Goal: Information Seeking & Learning: Find specific fact

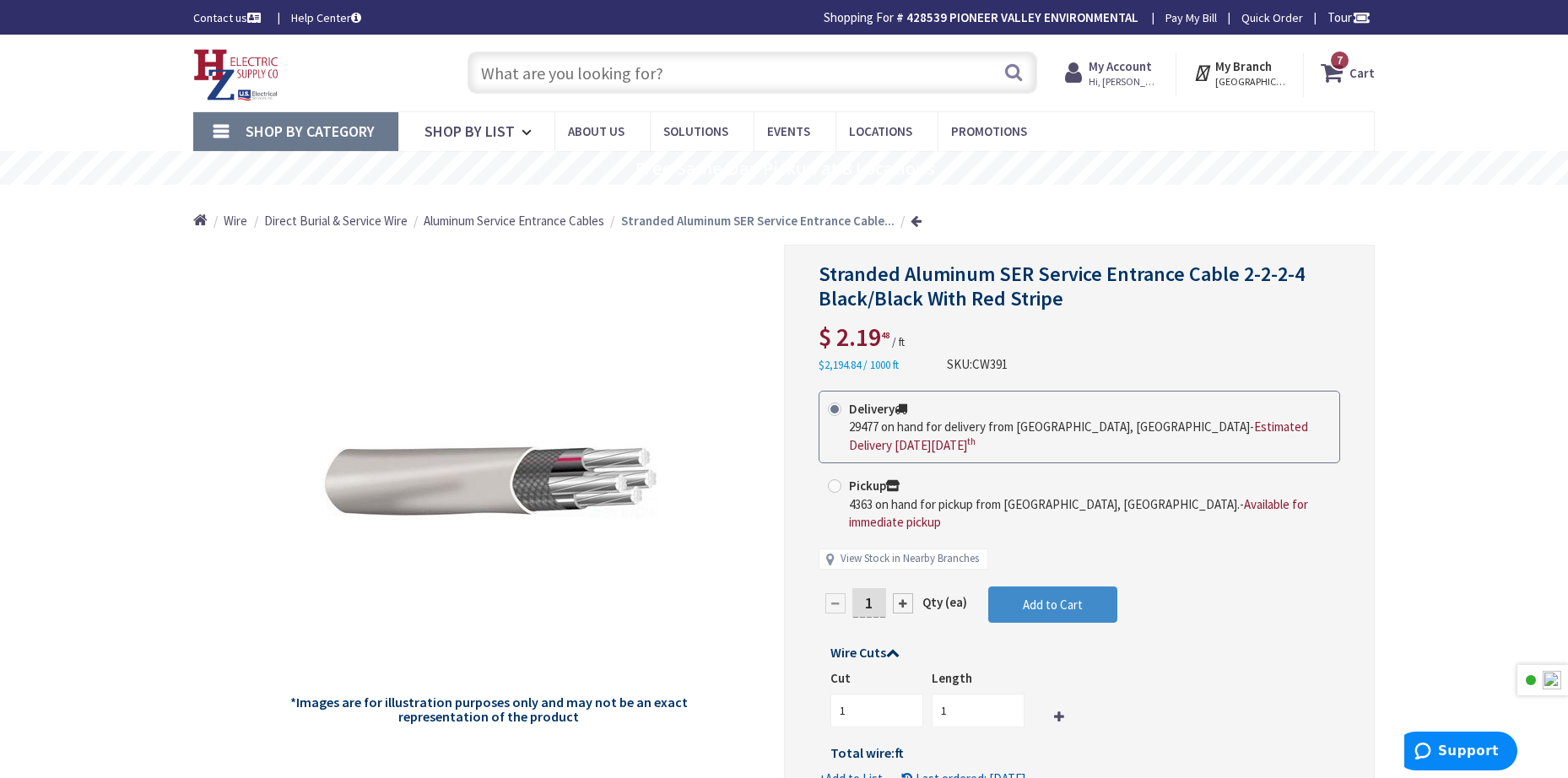
click at [631, 76] on input "text" at bounding box center [753, 73] width 570 height 43
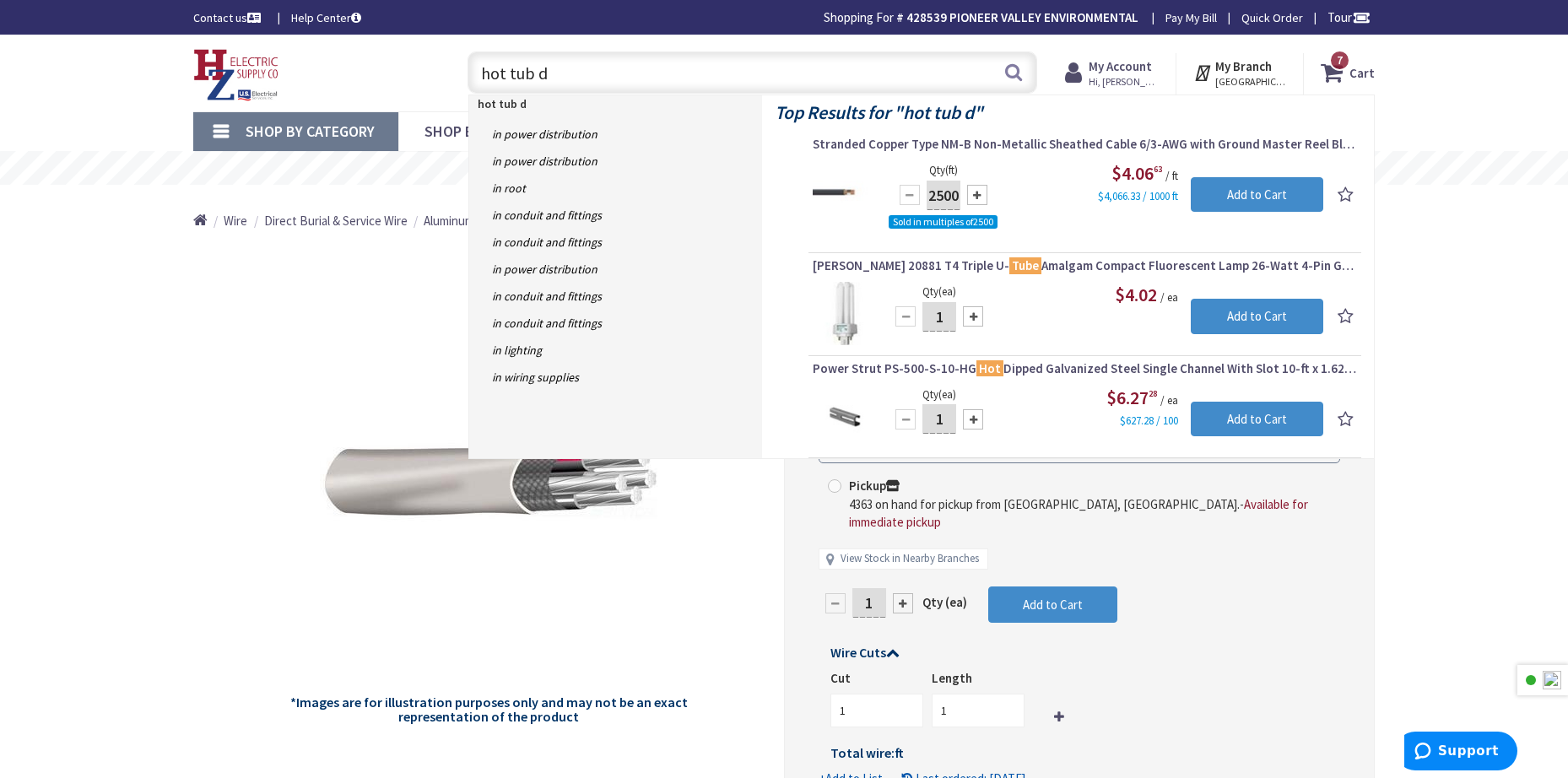
type input "hot tub"
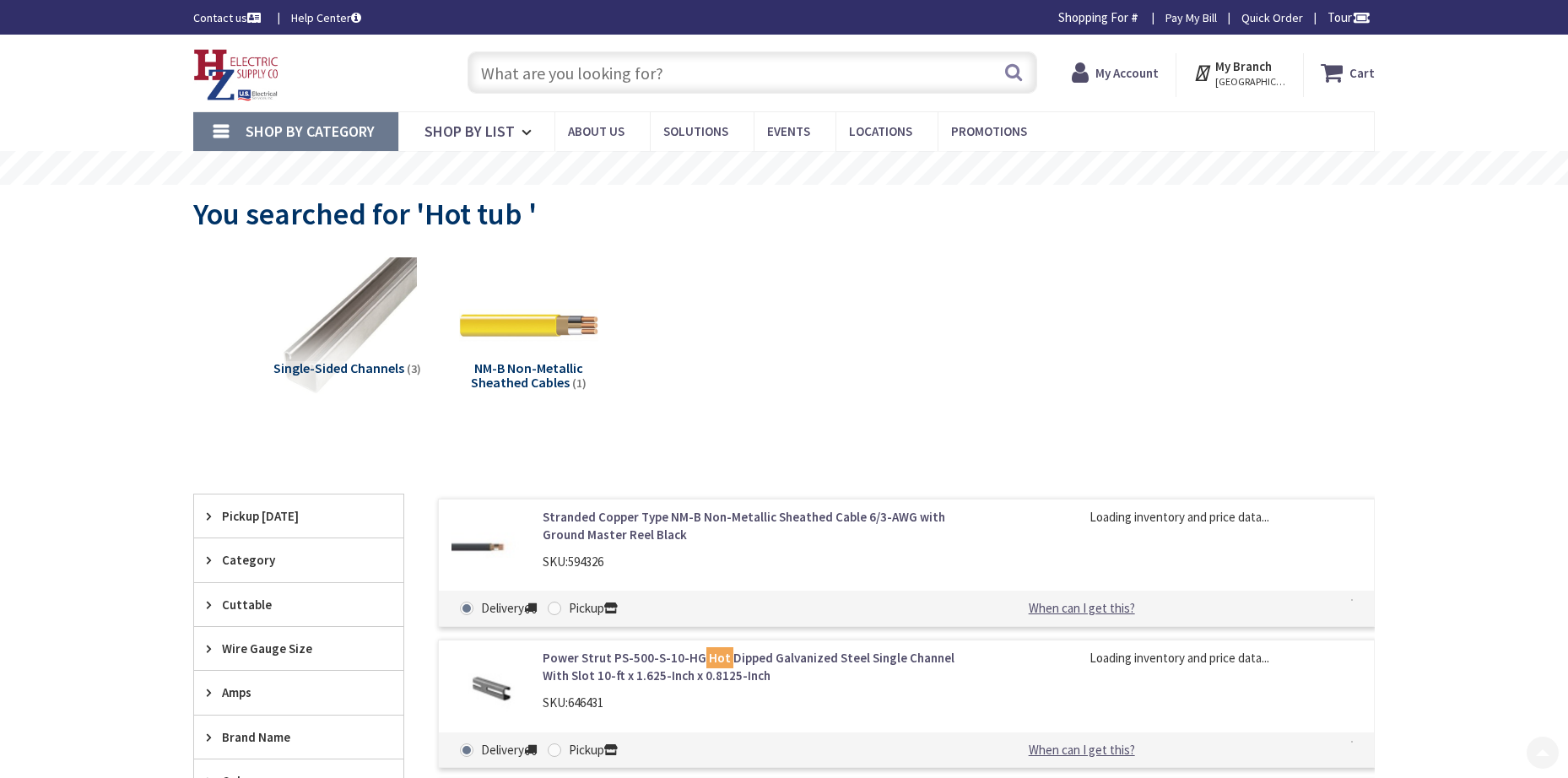
type input "[STREET_ADDRESS][US_STATE]"
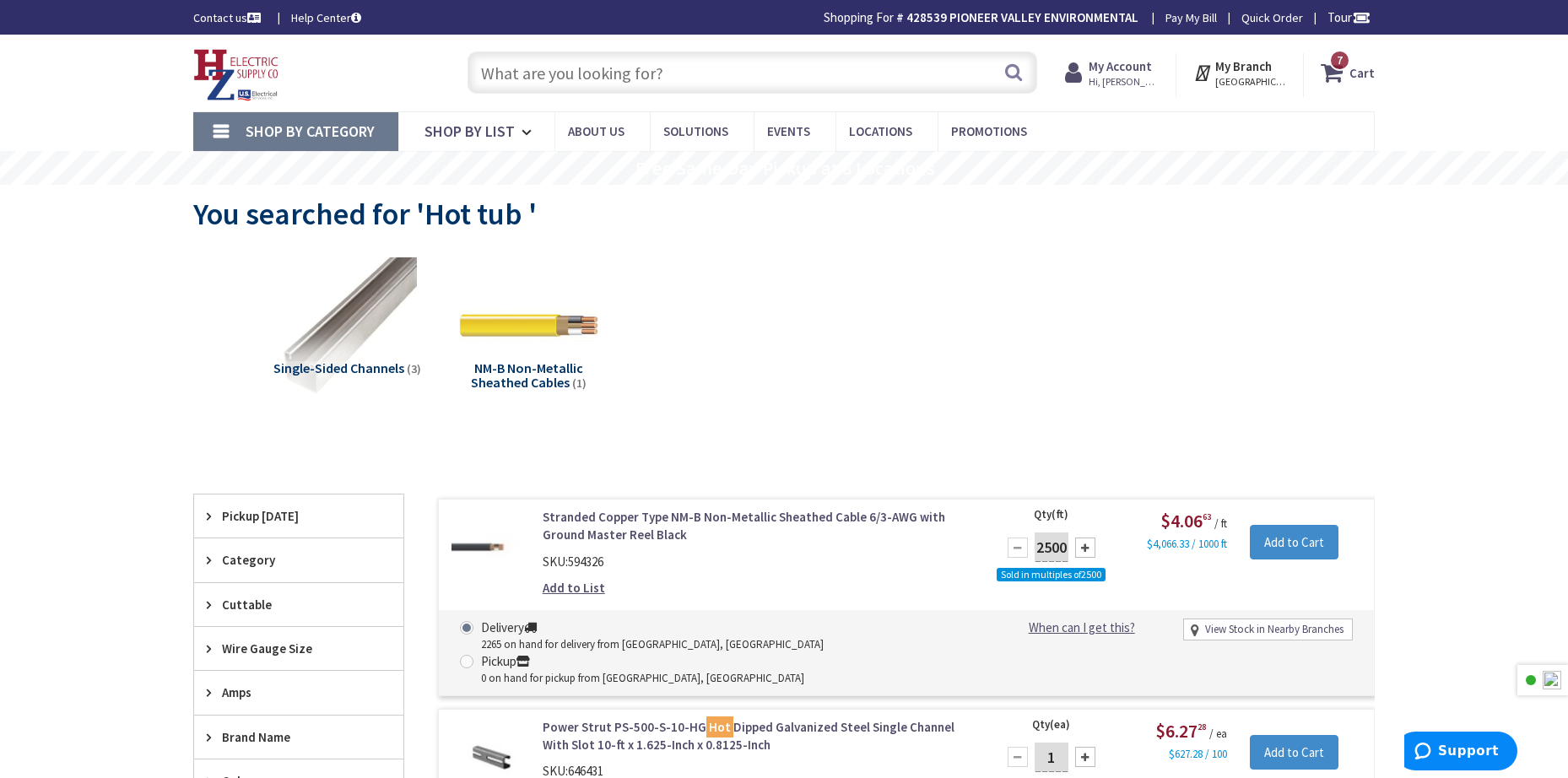
click at [590, 86] on input "text" at bounding box center [753, 73] width 570 height 43
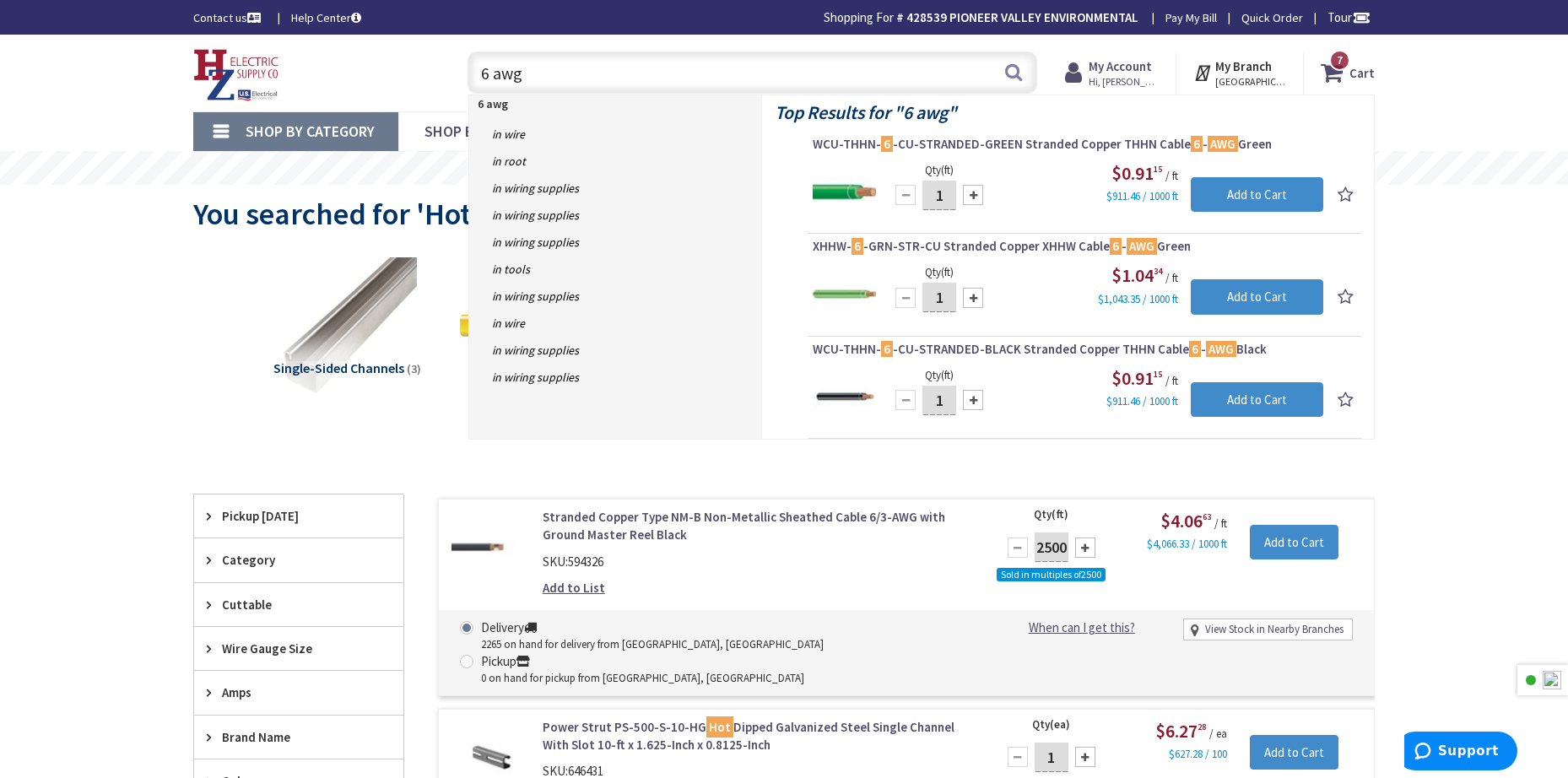
type input "6 awg"
